Goal: Obtain resource: Download file/media

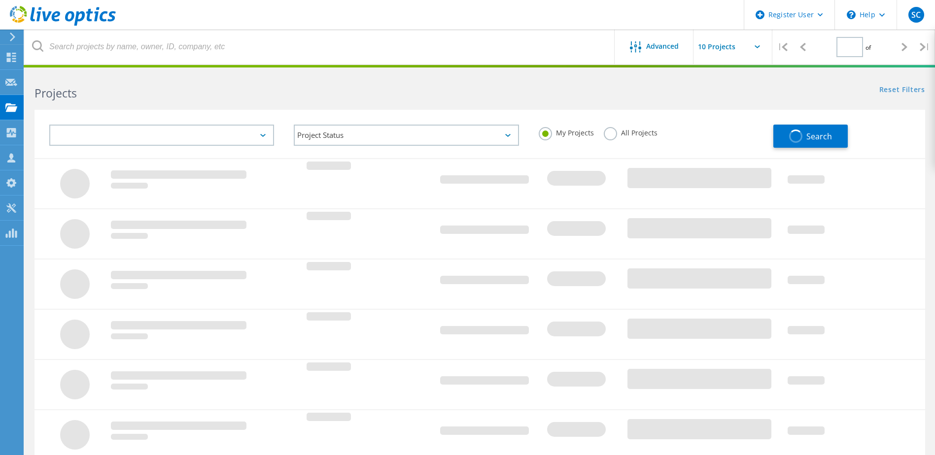
type input "1"
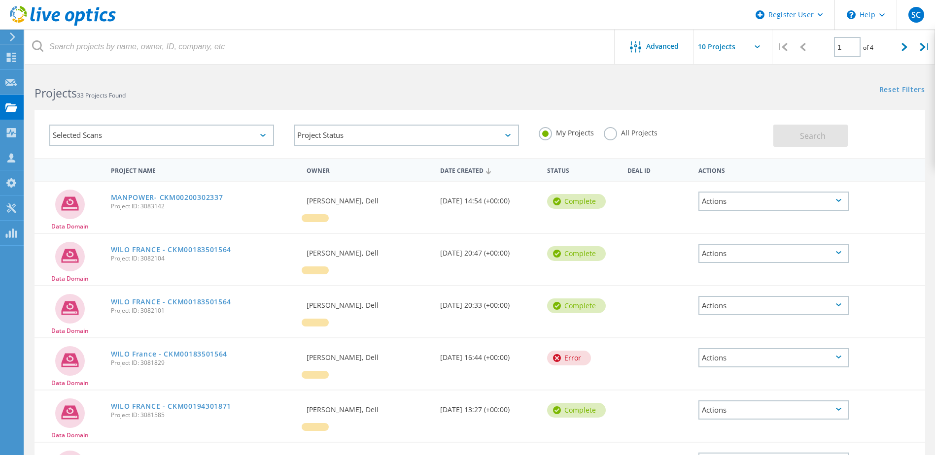
click at [0, 65] on html "Register User \n Help Explore Helpful Articles Contact Support SC Dell User Sum…" at bounding box center [467, 387] width 935 height 775
drag, startPoint x: 0, startPoint y: 65, endPoint x: 79, endPoint y: 68, distance: 79.4
click at [79, 68] on html "Register User \n Help Explore Helpful Articles Contact Support SC Dell User Sum…" at bounding box center [467, 387] width 935 height 775
click at [12, 58] on icon at bounding box center [11, 57] width 12 height 9
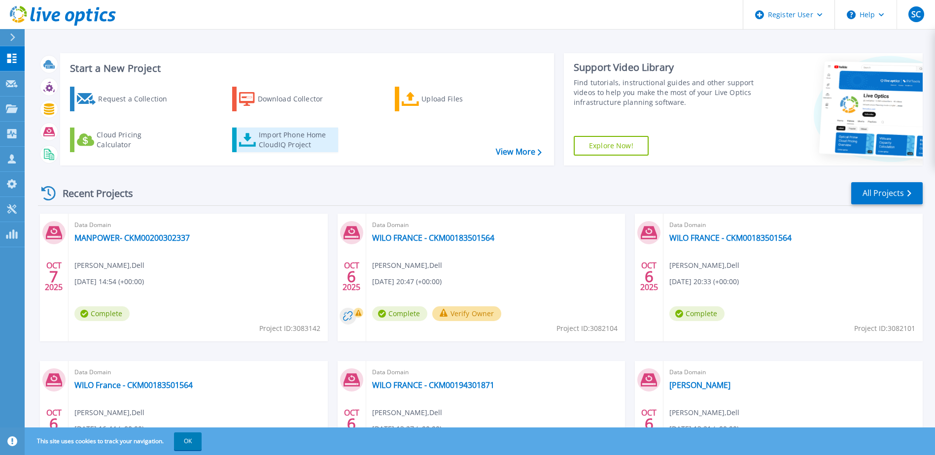
click at [284, 141] on div "Import Phone Home CloudIQ Project" at bounding box center [297, 140] width 77 height 20
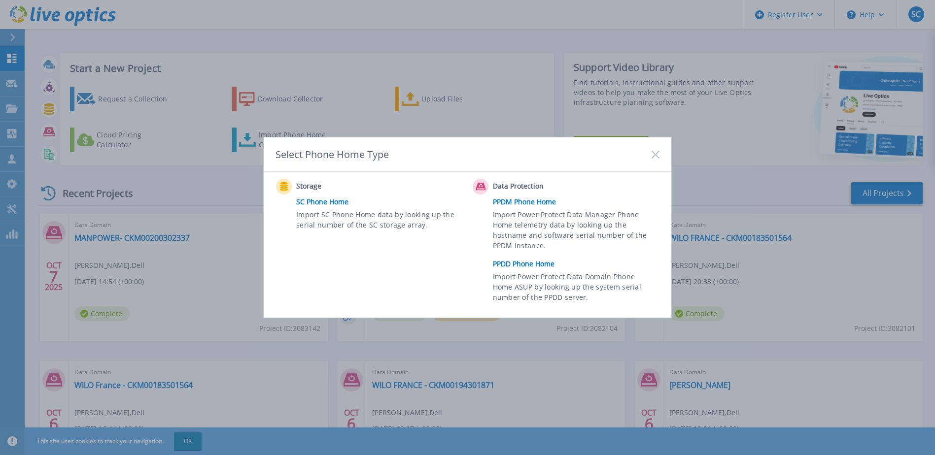
click at [537, 265] on link "PPDD Phone Home" at bounding box center [578, 264] width 171 height 15
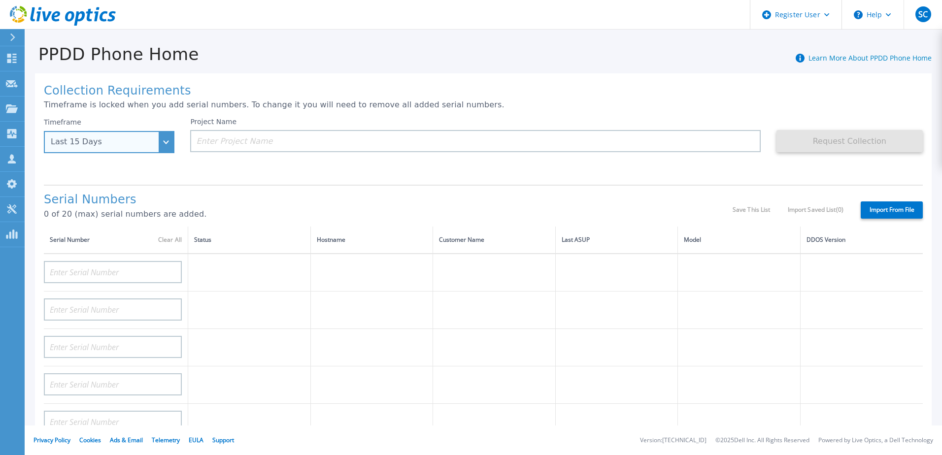
click at [138, 143] on div "Last 15 Days" at bounding box center [104, 141] width 106 height 9
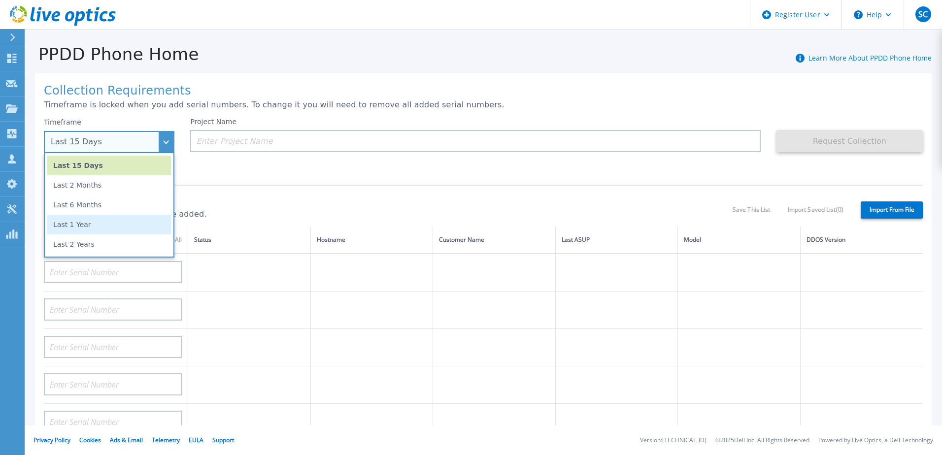
click at [134, 225] on li "Last 1 Year" at bounding box center [109, 225] width 124 height 20
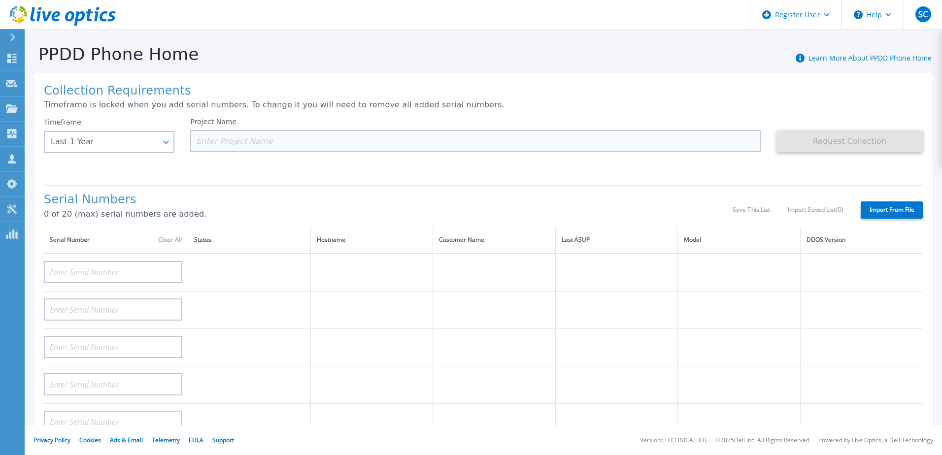
click at [232, 137] on input at bounding box center [475, 141] width 570 height 22
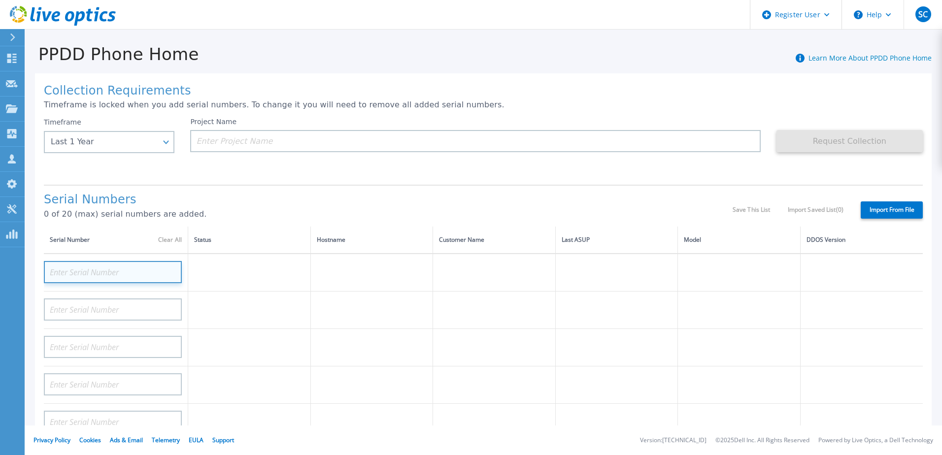
click at [125, 268] on input at bounding box center [113, 272] width 138 height 22
paste input "DE411225184913"
type input "DE411225184913"
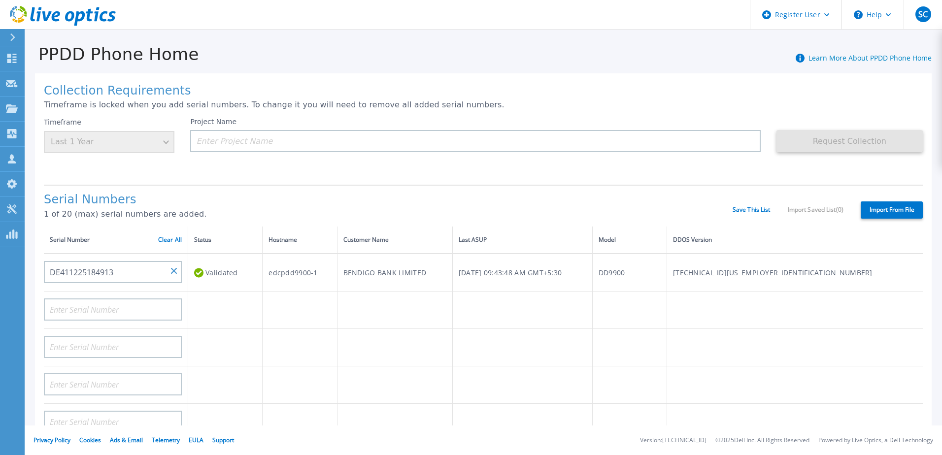
click at [293, 183] on div "Collection Requirements Timeframe is locked when you add serial numbers. To cha…" at bounding box center [483, 351] width 897 height 557
click at [256, 149] on input at bounding box center [475, 141] width 570 height 22
type input "B"
drag, startPoint x: 459, startPoint y: 278, endPoint x: 368, endPoint y: 276, distance: 90.7
click at [368, 276] on td "BENDIGO BANK LIMITED" at bounding box center [394, 273] width 115 height 38
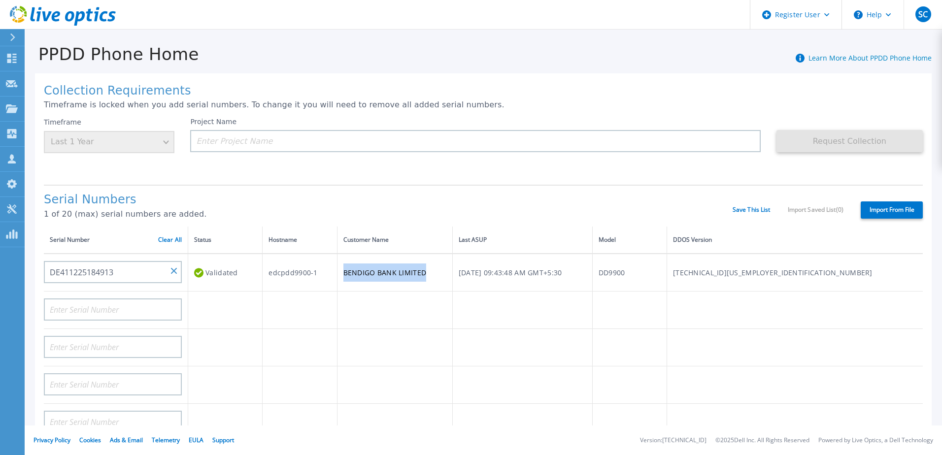
copy td "BENDIGO BANK LIMITED"
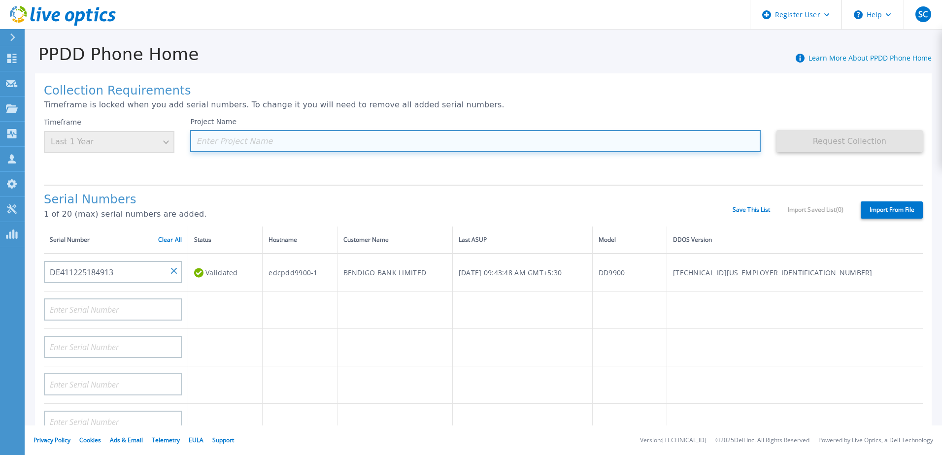
click at [325, 137] on input at bounding box center [475, 141] width 570 height 22
paste input "BENDIGO BANK LIMITED"
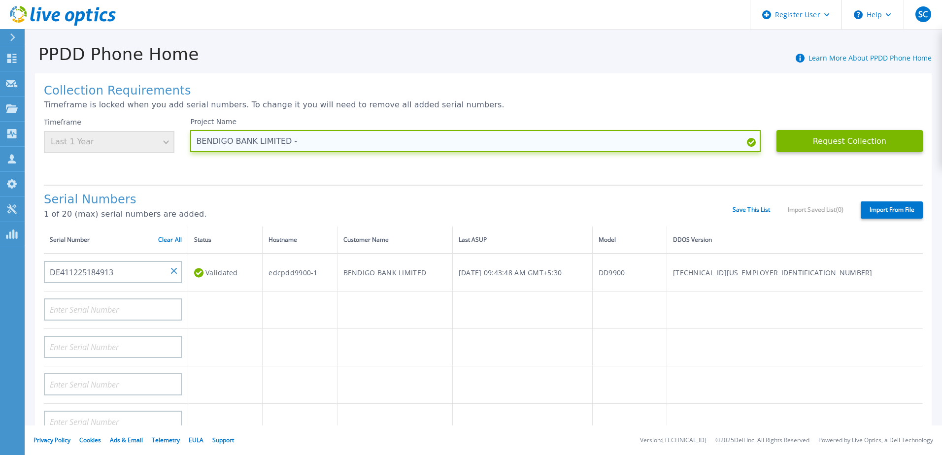
paste input "DE411225184913"
type input "BENDIGO BANK LIMITED - DE411225184913"
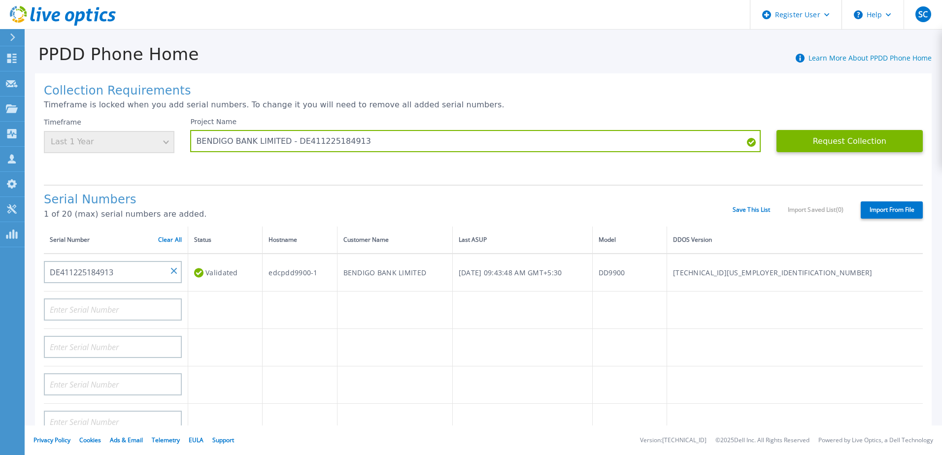
click at [391, 170] on div "Project Name BENDIGO BANK LIMITED - DE411225184913" at bounding box center [483, 147] width 586 height 59
click at [813, 147] on button "Request Collection" at bounding box center [850, 141] width 146 height 22
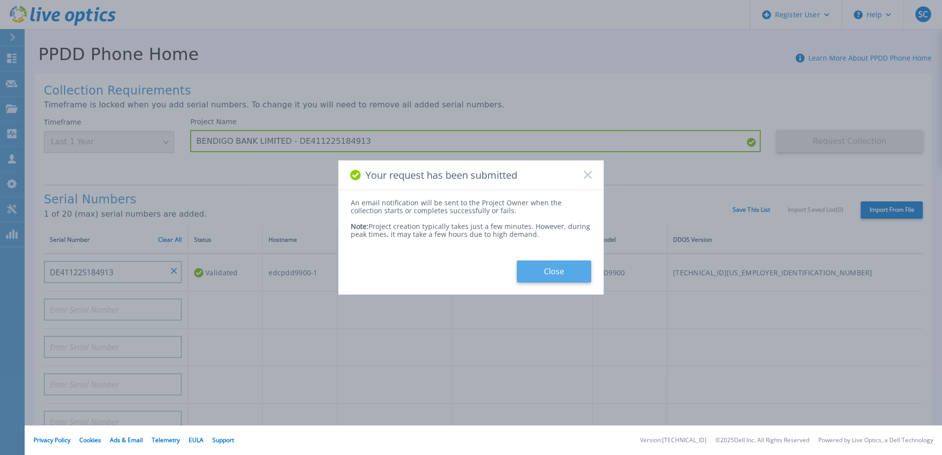
click at [531, 277] on button "Close" at bounding box center [554, 272] width 74 height 22
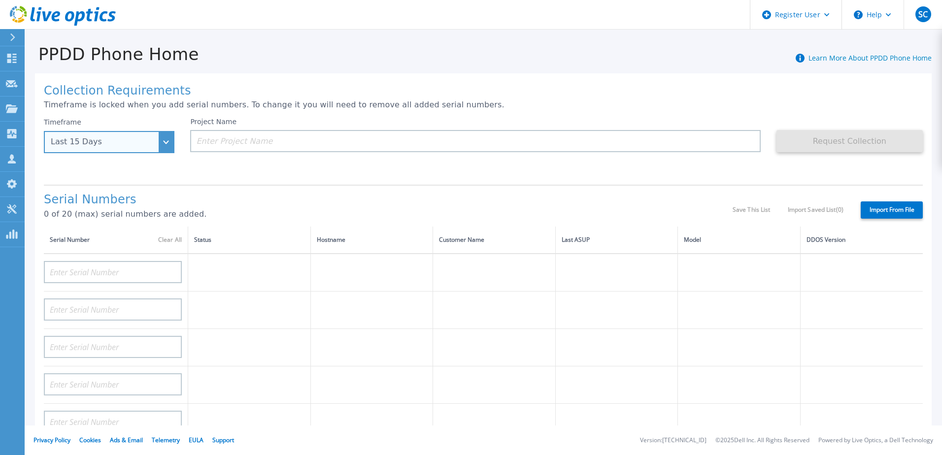
click at [146, 138] on div "Last 15 Days" at bounding box center [104, 141] width 106 height 9
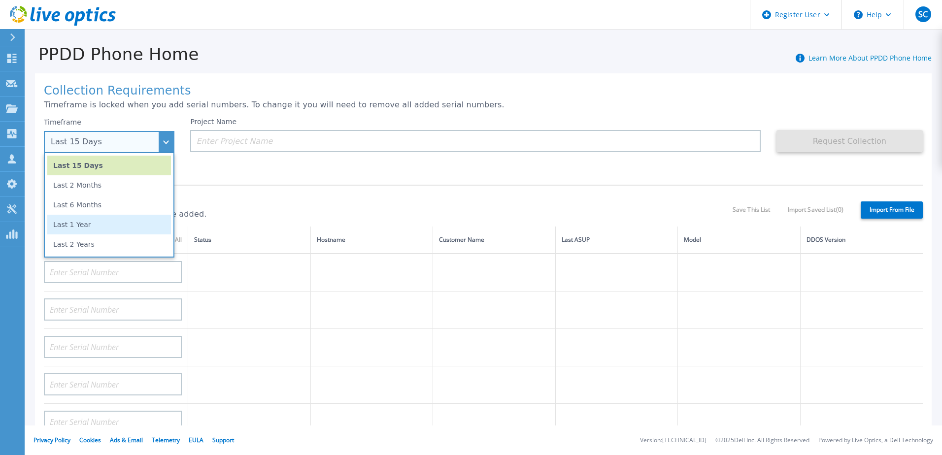
click at [127, 221] on li "Last 1 Year" at bounding box center [109, 225] width 124 height 20
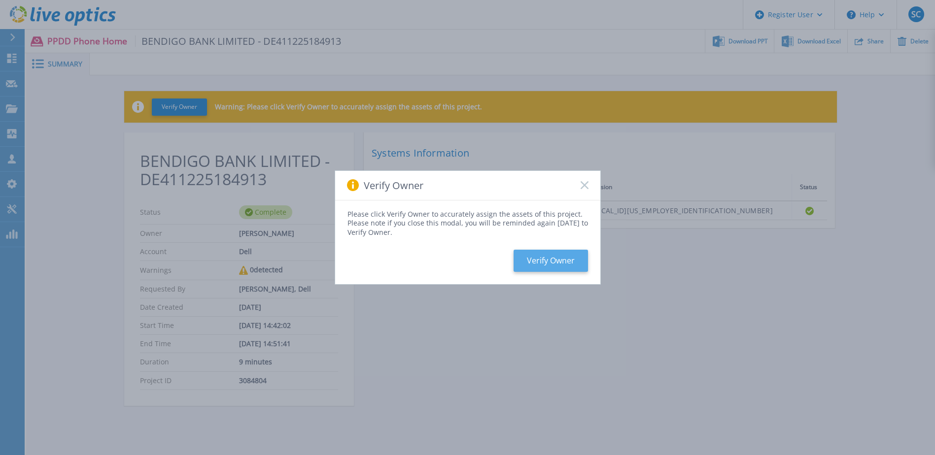
click at [564, 262] on button "Verify Owner" at bounding box center [550, 261] width 74 height 22
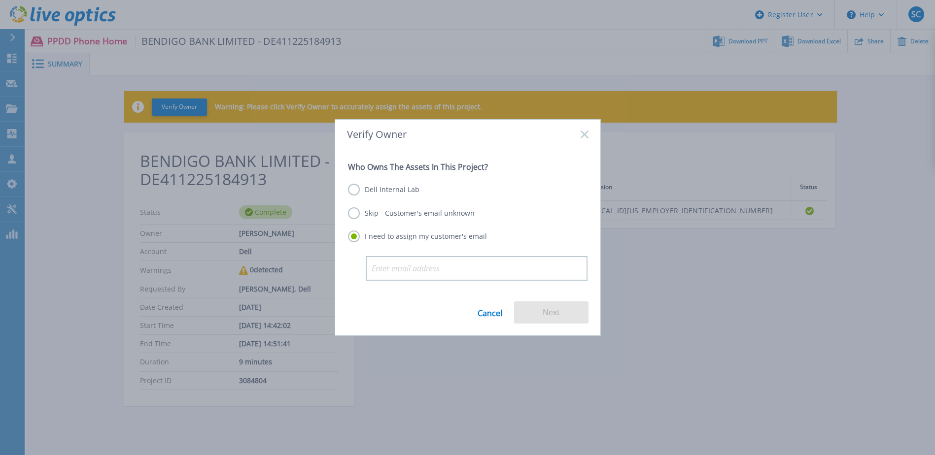
click at [408, 189] on label "Dell Internal Lab" at bounding box center [383, 190] width 71 height 12
click at [0, 0] on input "Dell Internal Lab" at bounding box center [0, 0] width 0 height 0
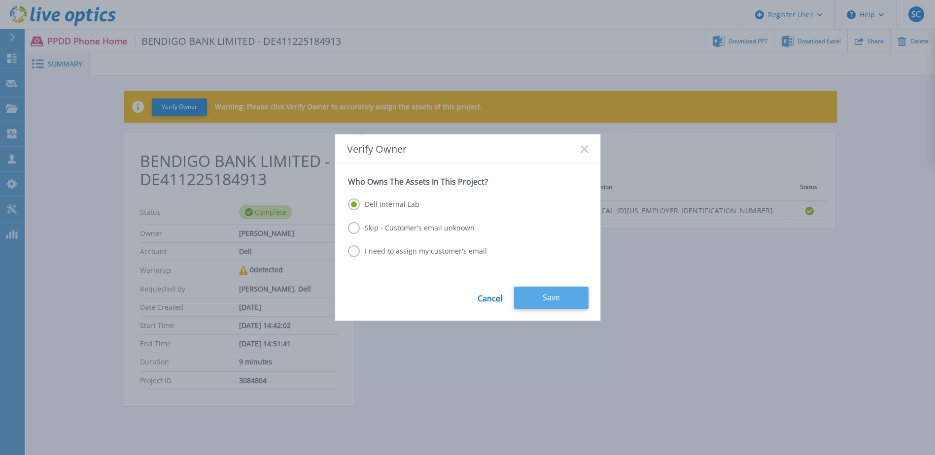
click at [528, 297] on button "Save" at bounding box center [551, 298] width 74 height 22
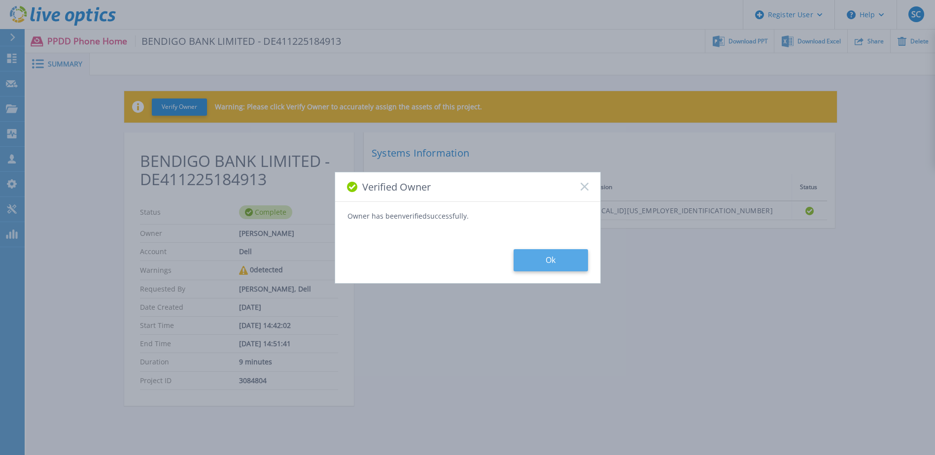
click at [540, 255] on button "Ok" at bounding box center [550, 260] width 74 height 22
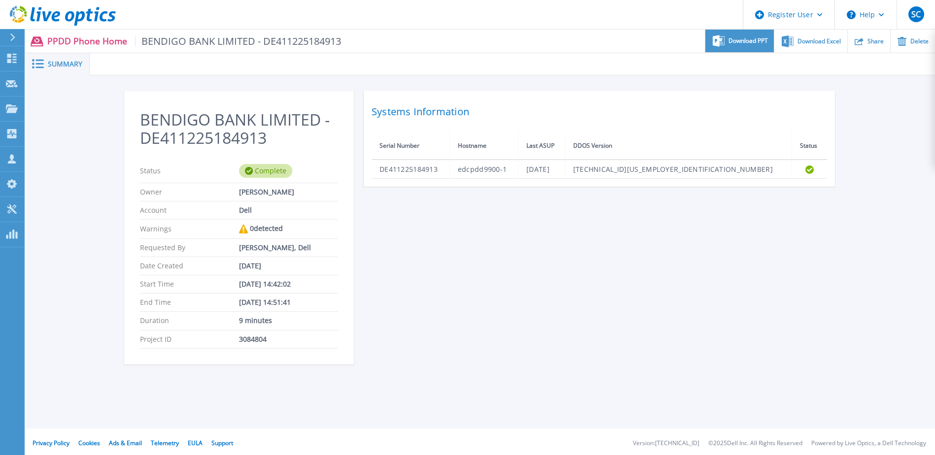
click at [727, 46] on div "Download PPT" at bounding box center [739, 41] width 68 height 23
click at [789, 86] on div "BENDIGO BANK LIMITED - DE411225184913 Status Complete Owner [PERSON_NAME] Accou…" at bounding box center [480, 233] width 909 height 316
